Goal: Check status: Check status

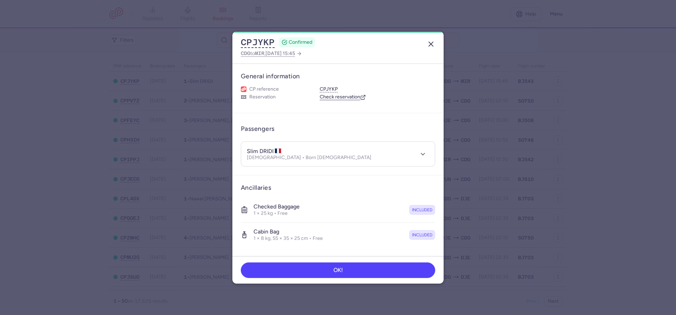
scroll to position [94, 0]
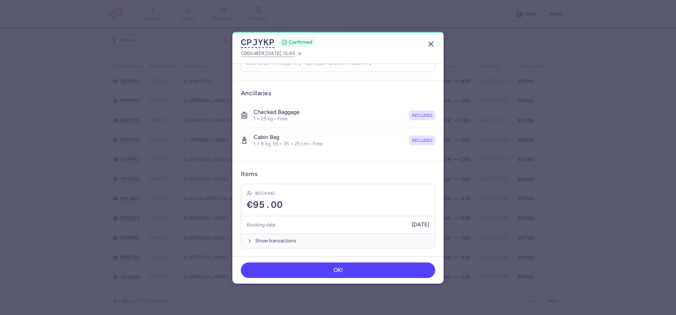
click at [430, 42] on icon "button" at bounding box center [431, 44] width 8 height 8
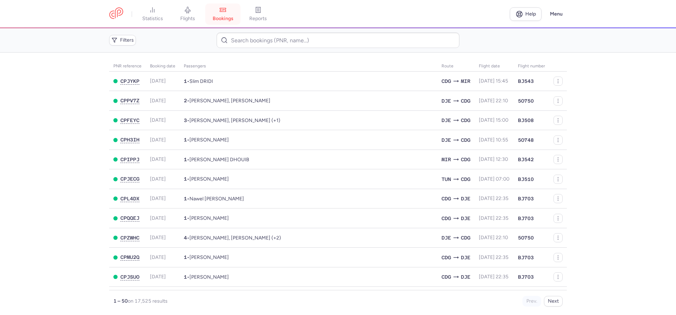
click at [220, 17] on span "bookings" at bounding box center [223, 18] width 21 height 6
click at [193, 17] on span "flights" at bounding box center [187, 18] width 15 height 6
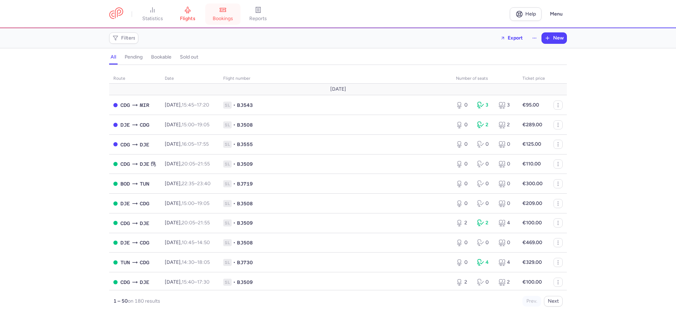
click at [228, 19] on span "bookings" at bounding box center [223, 18] width 20 height 6
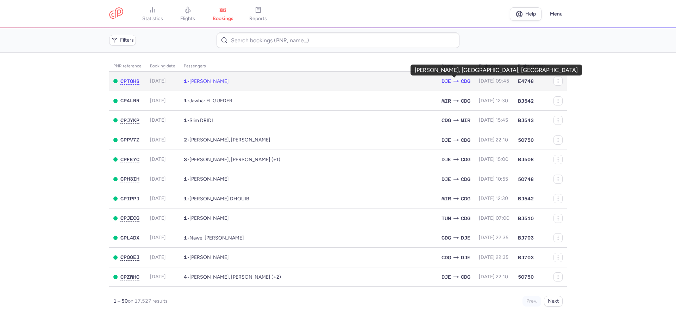
click at [461, 81] on span "CDG" at bounding box center [466, 81] width 10 height 8
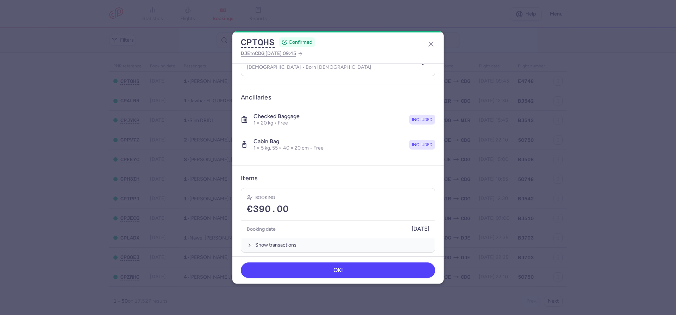
scroll to position [94, 0]
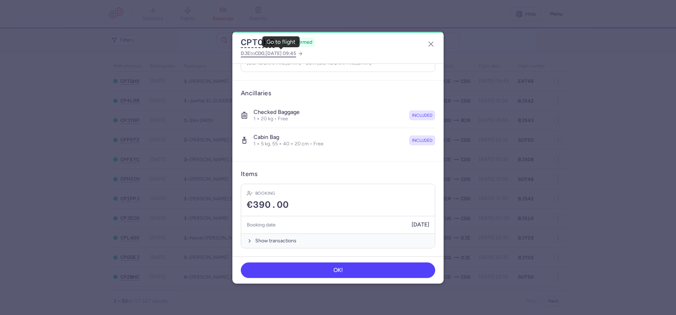
click at [284, 53] on span "[DATE] 09:45" at bounding box center [281, 53] width 31 height 6
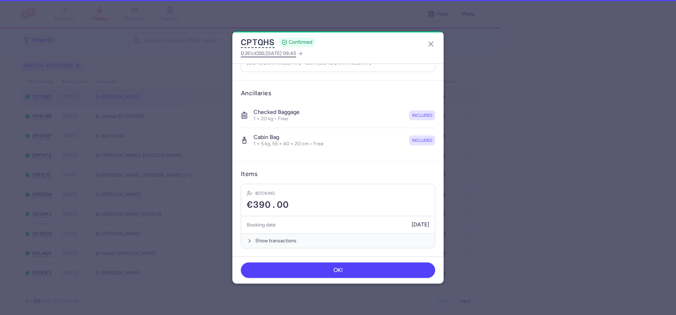
select select "hours"
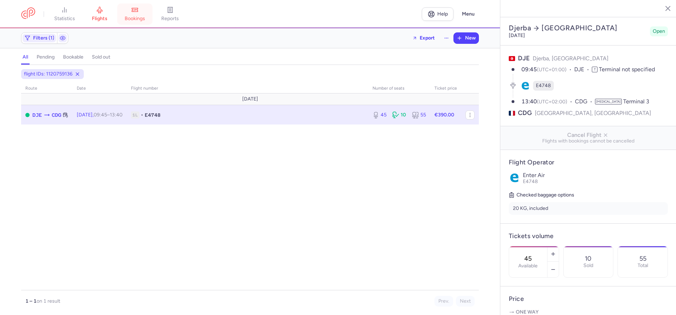
click at [134, 15] on span "bookings" at bounding box center [135, 18] width 20 height 6
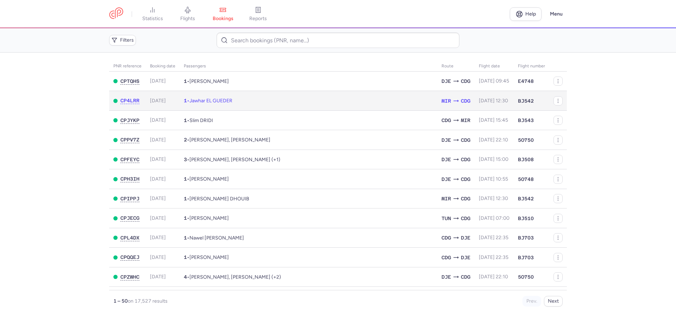
click at [206, 102] on span "Jawhar EL GUEDER" at bounding box center [210, 101] width 43 height 6
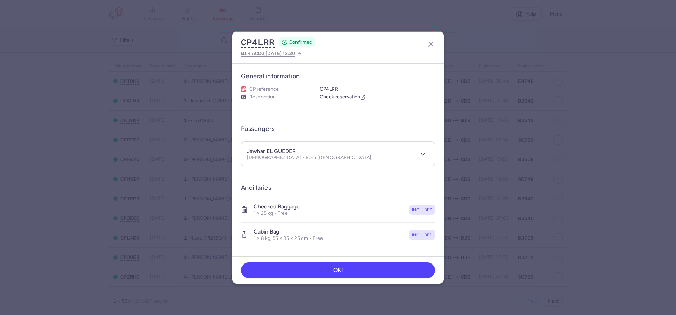
click at [278, 51] on span "[DATE] 12:30" at bounding box center [281, 53] width 30 height 6
select select "hours"
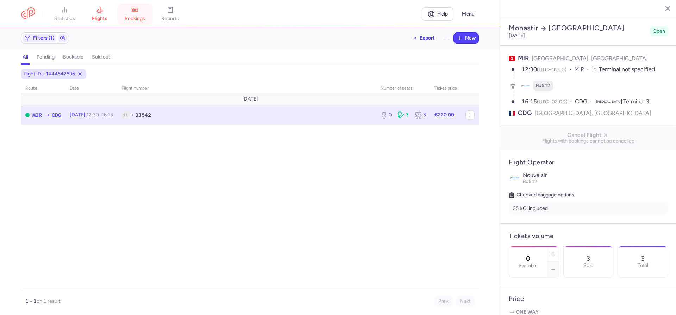
click at [138, 13] on icon at bounding box center [134, 9] width 7 height 7
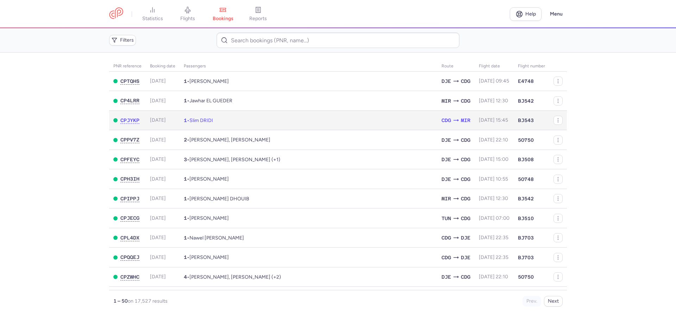
click at [209, 118] on span "1 • Slim DRIDI" at bounding box center [198, 120] width 29 height 6
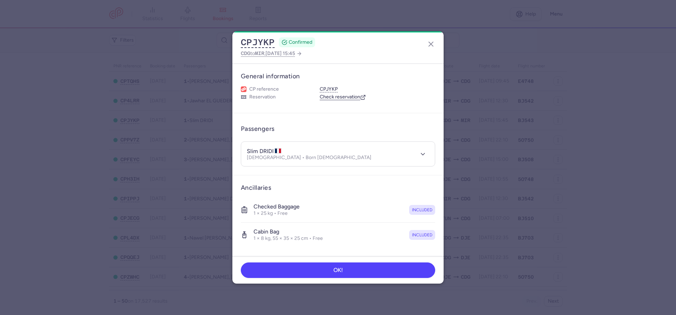
scroll to position [94, 0]
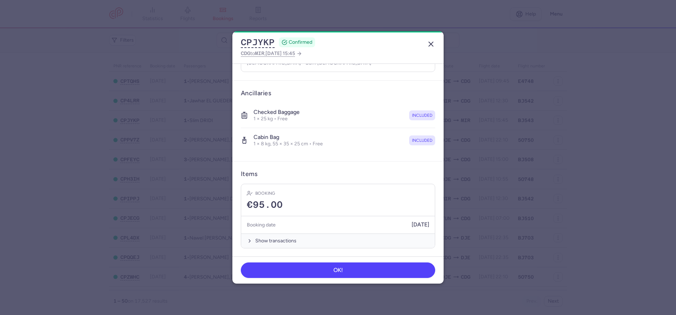
click at [431, 45] on icon "button" at bounding box center [431, 44] width 8 height 8
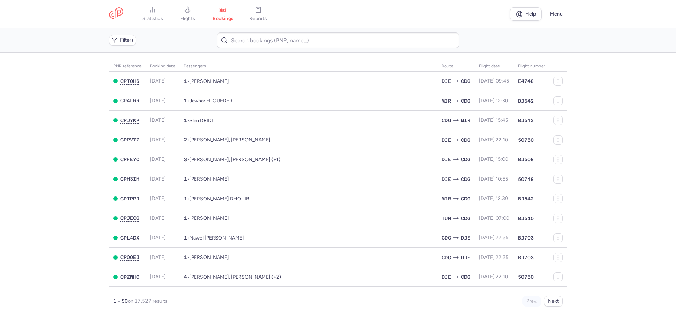
click at [69, 261] on main "PNR reference Booking date Passengers Route flight date Flight number CPTQHS [D…" at bounding box center [338, 183] width 676 height 262
